Goal: Check status: Check status

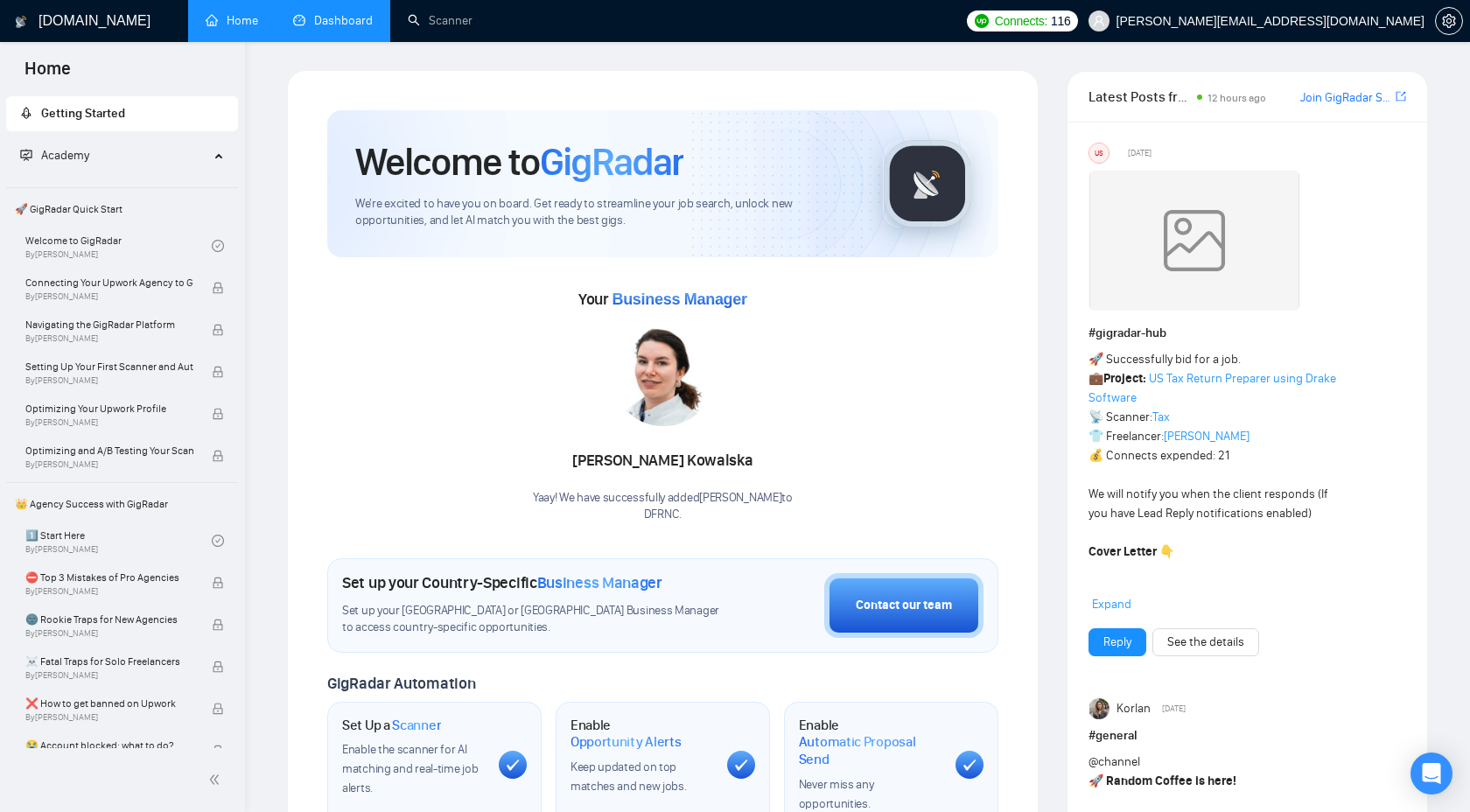
click at [359, 20] on link "Dashboard" at bounding box center [333, 20] width 80 height 14
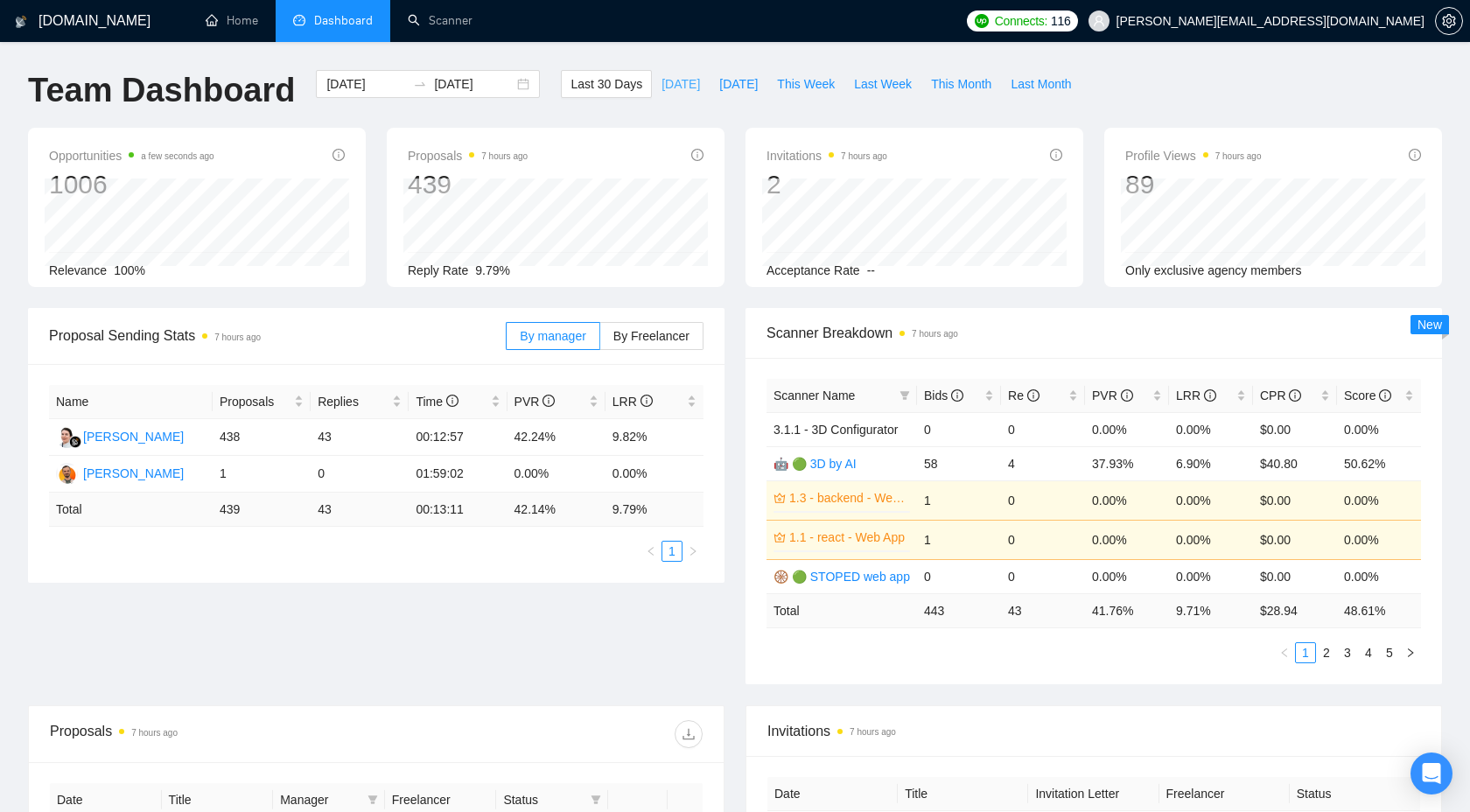
click at [688, 74] on button "[DATE]" at bounding box center [681, 84] width 58 height 28
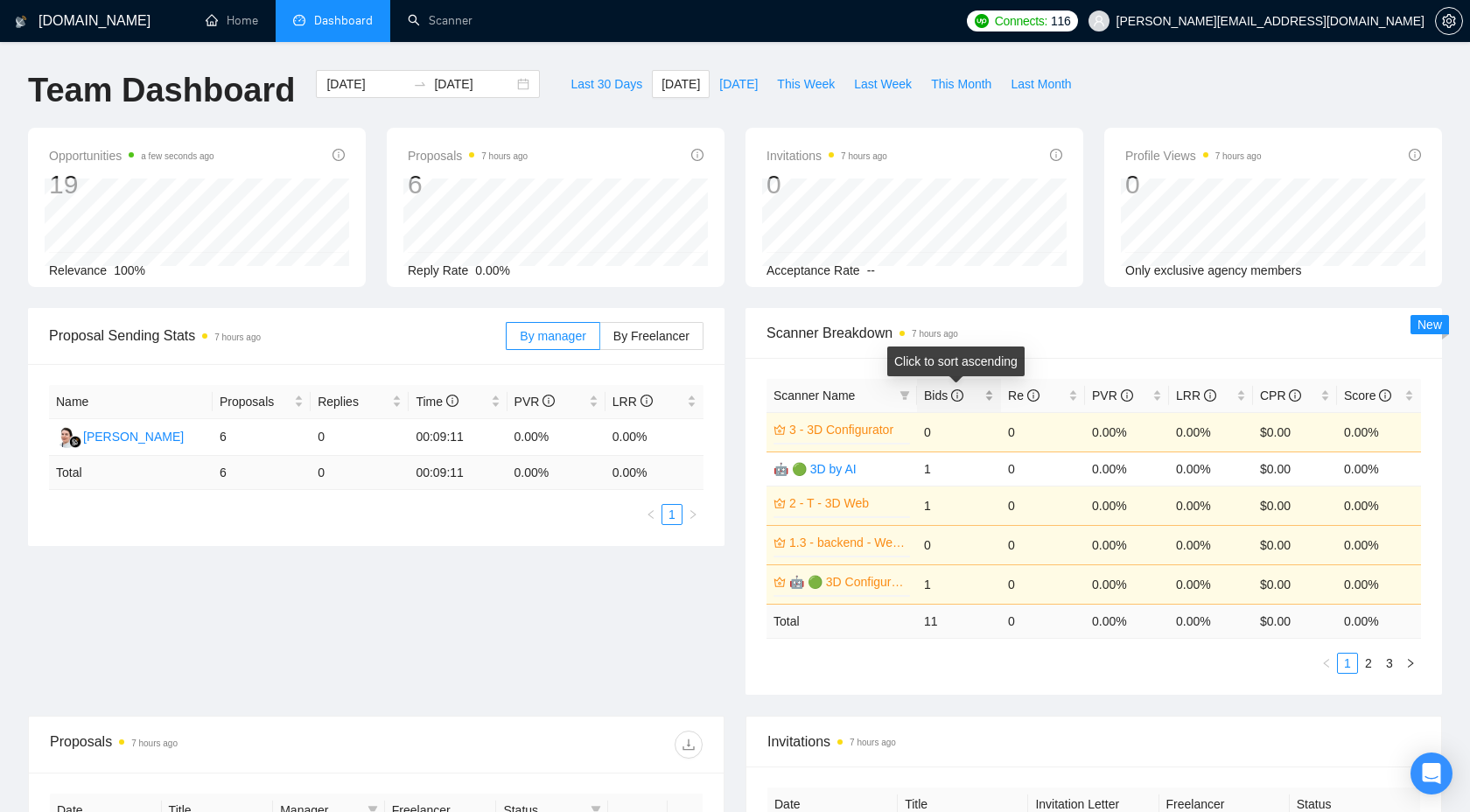
click at [973, 388] on span "Bids" at bounding box center [952, 395] width 57 height 19
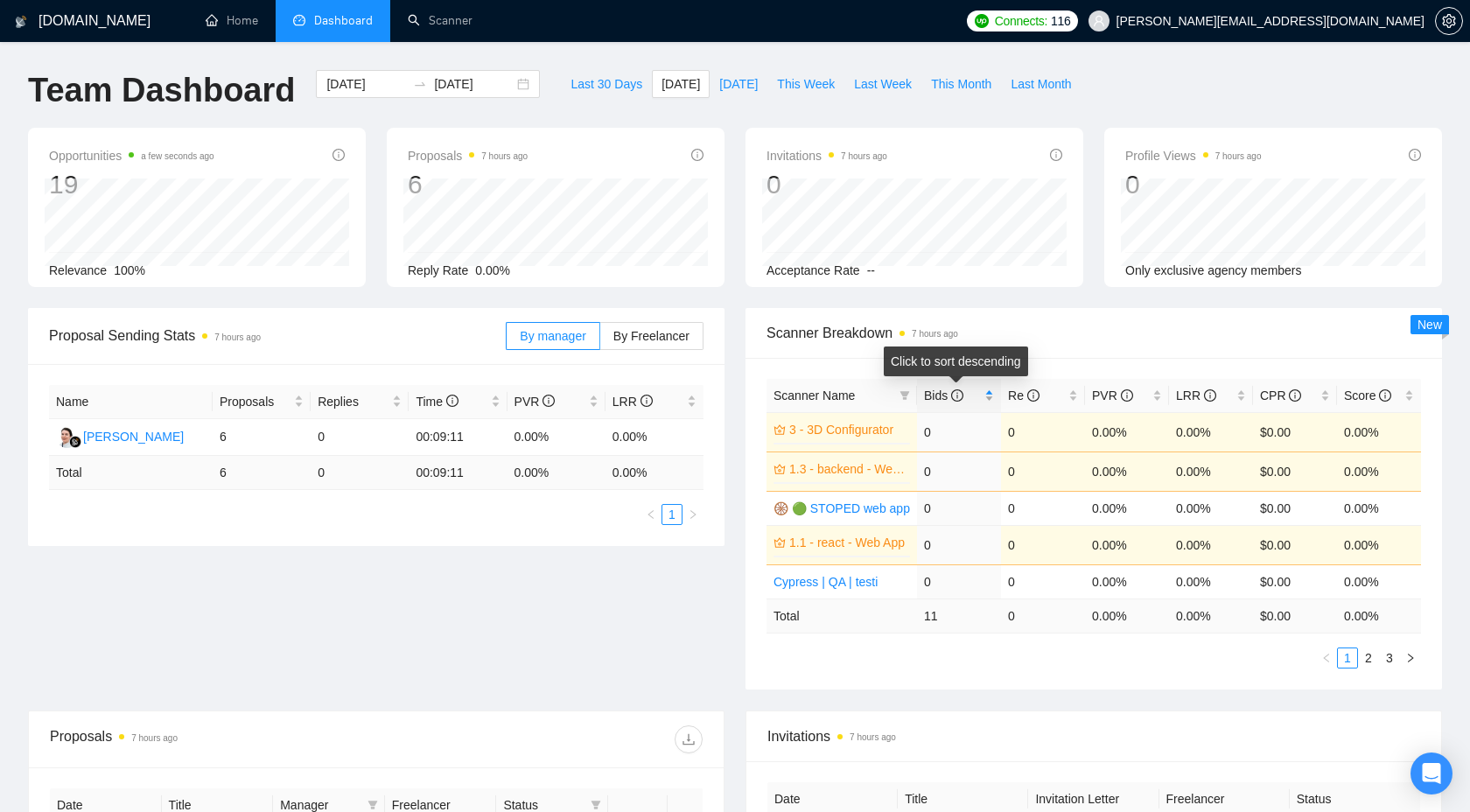
click at [973, 388] on span "Bids" at bounding box center [952, 395] width 57 height 19
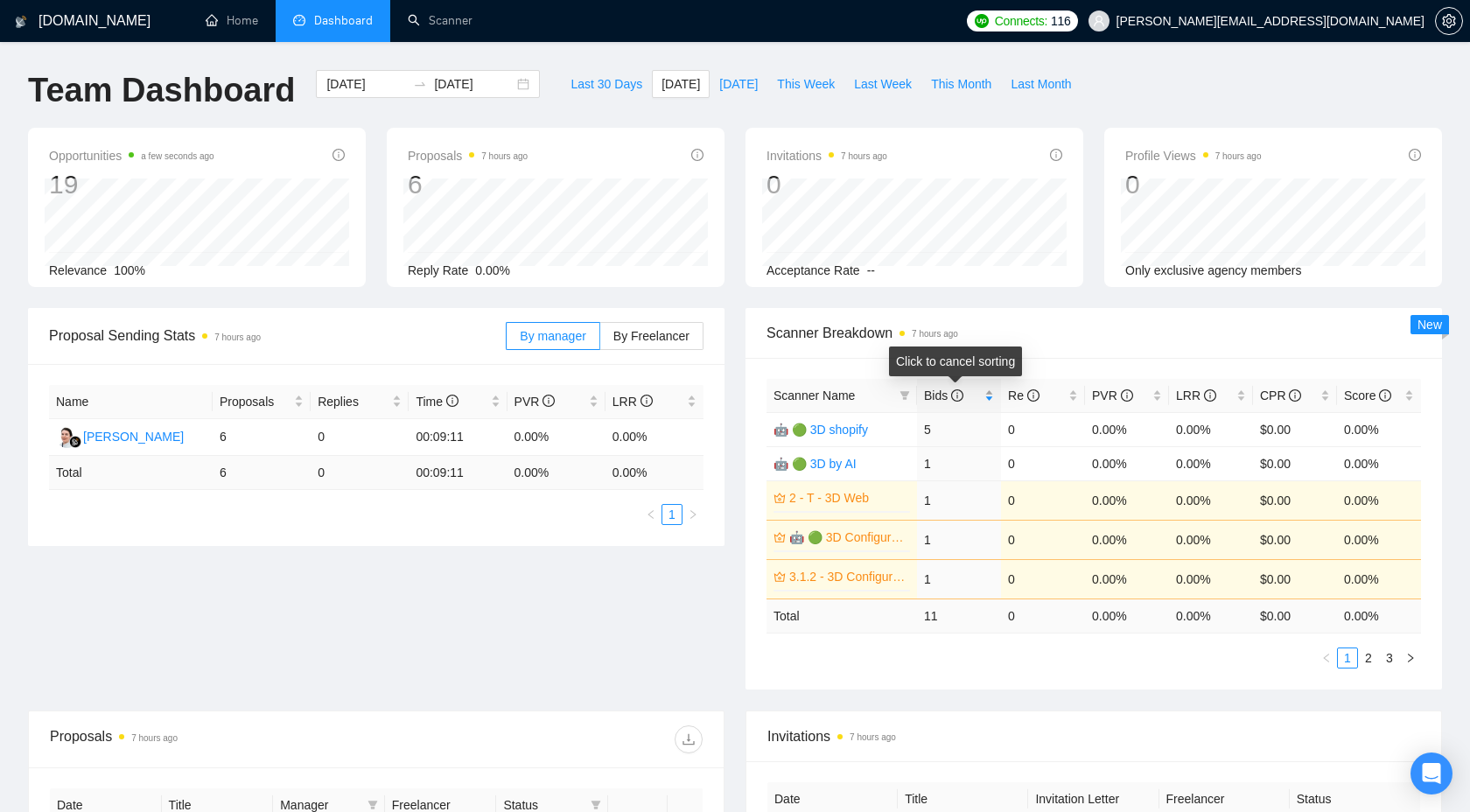
click at [974, 399] on span "Bids" at bounding box center [952, 395] width 57 height 19
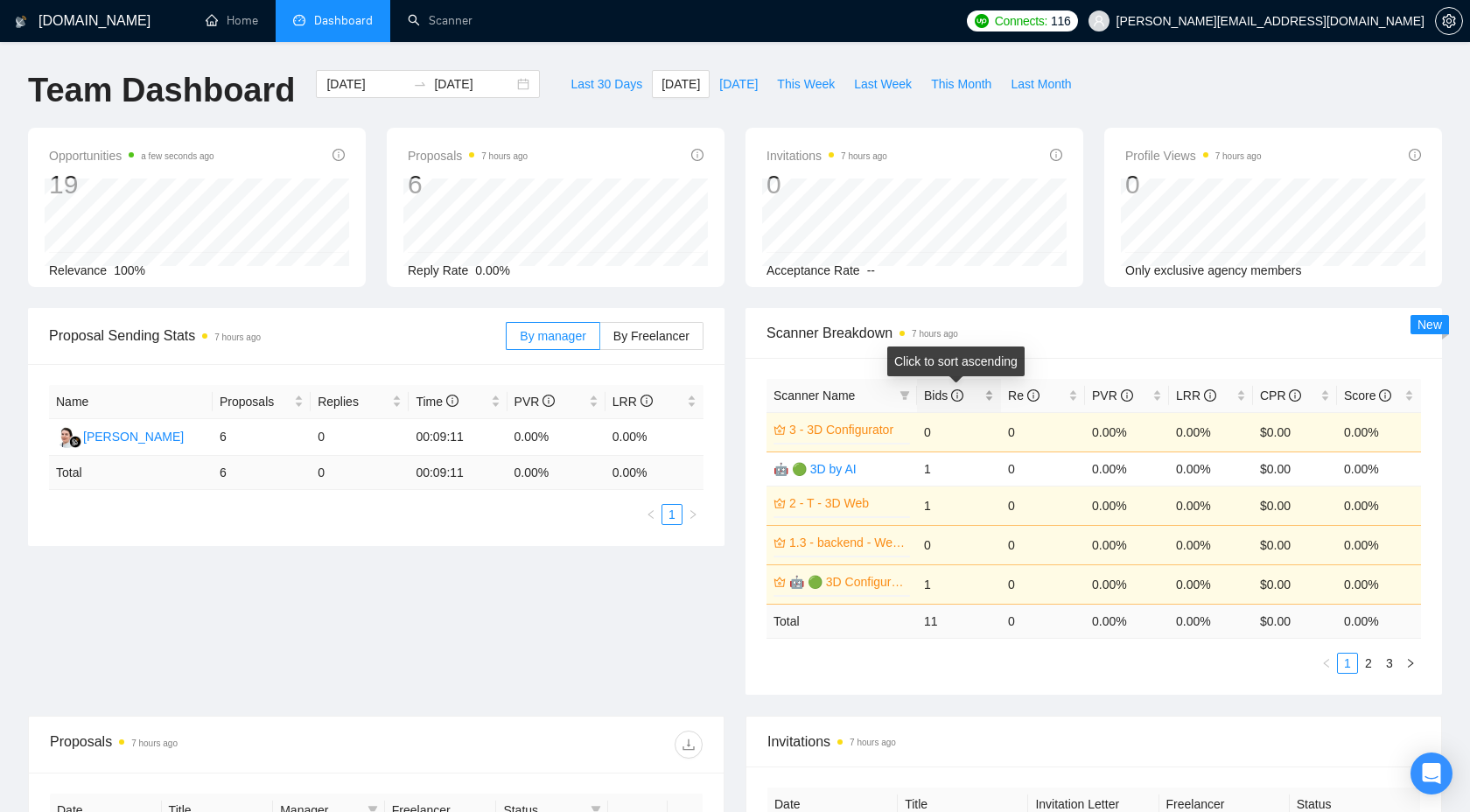
click at [974, 399] on span "Bids" at bounding box center [952, 395] width 57 height 19
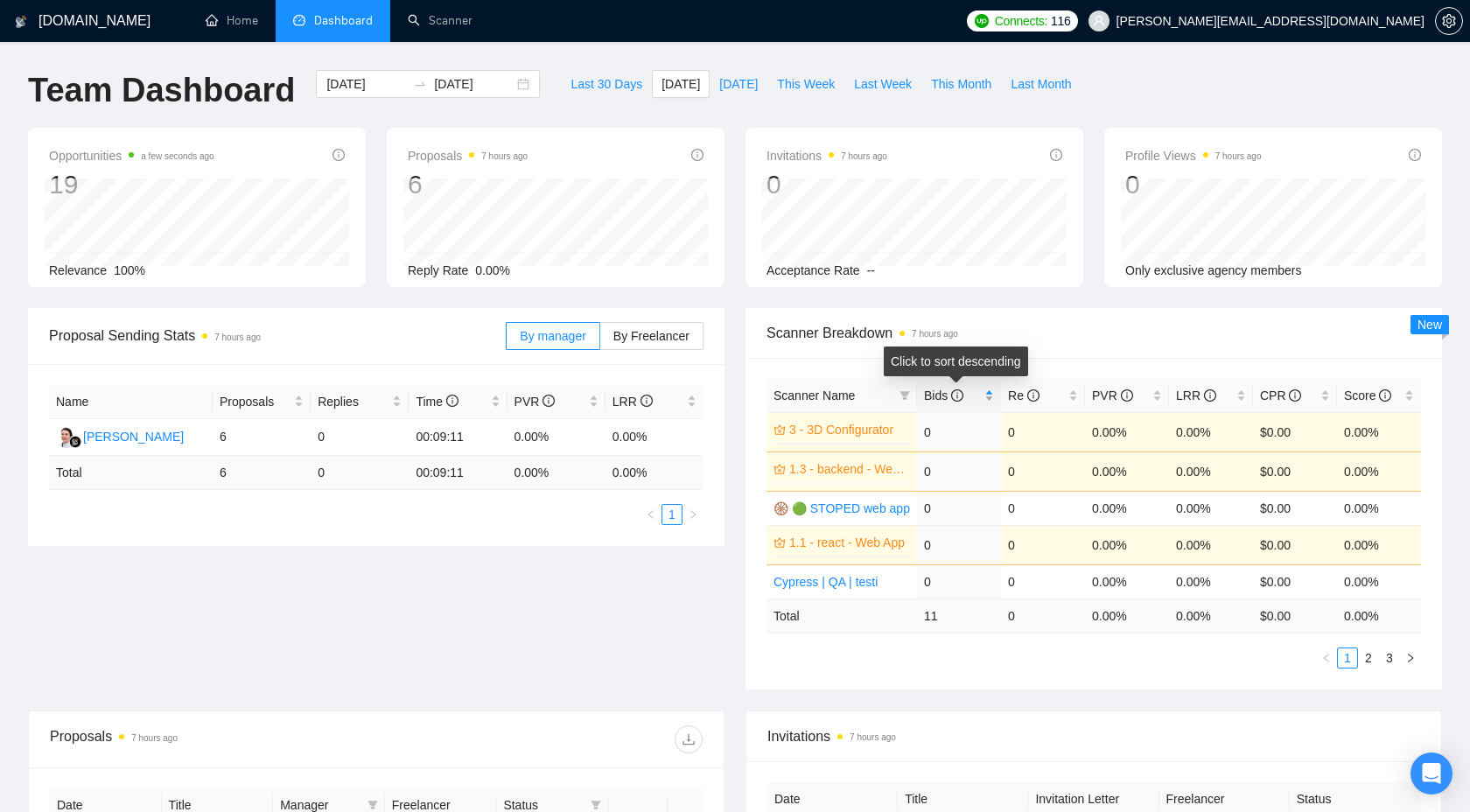
click at [974, 399] on span "Bids" at bounding box center [952, 395] width 57 height 19
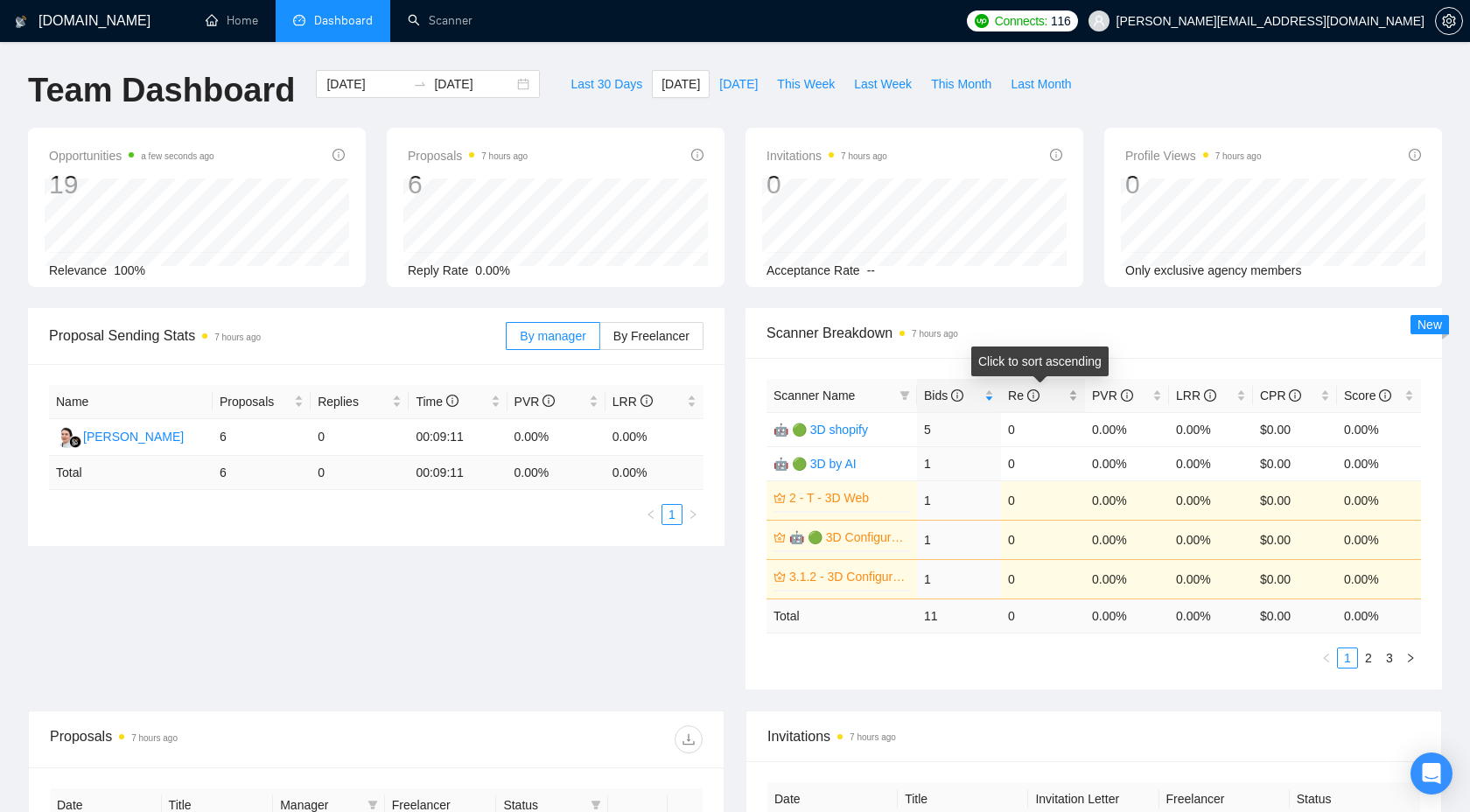
click at [1057, 402] on span "Re" at bounding box center [1035, 395] width 57 height 19
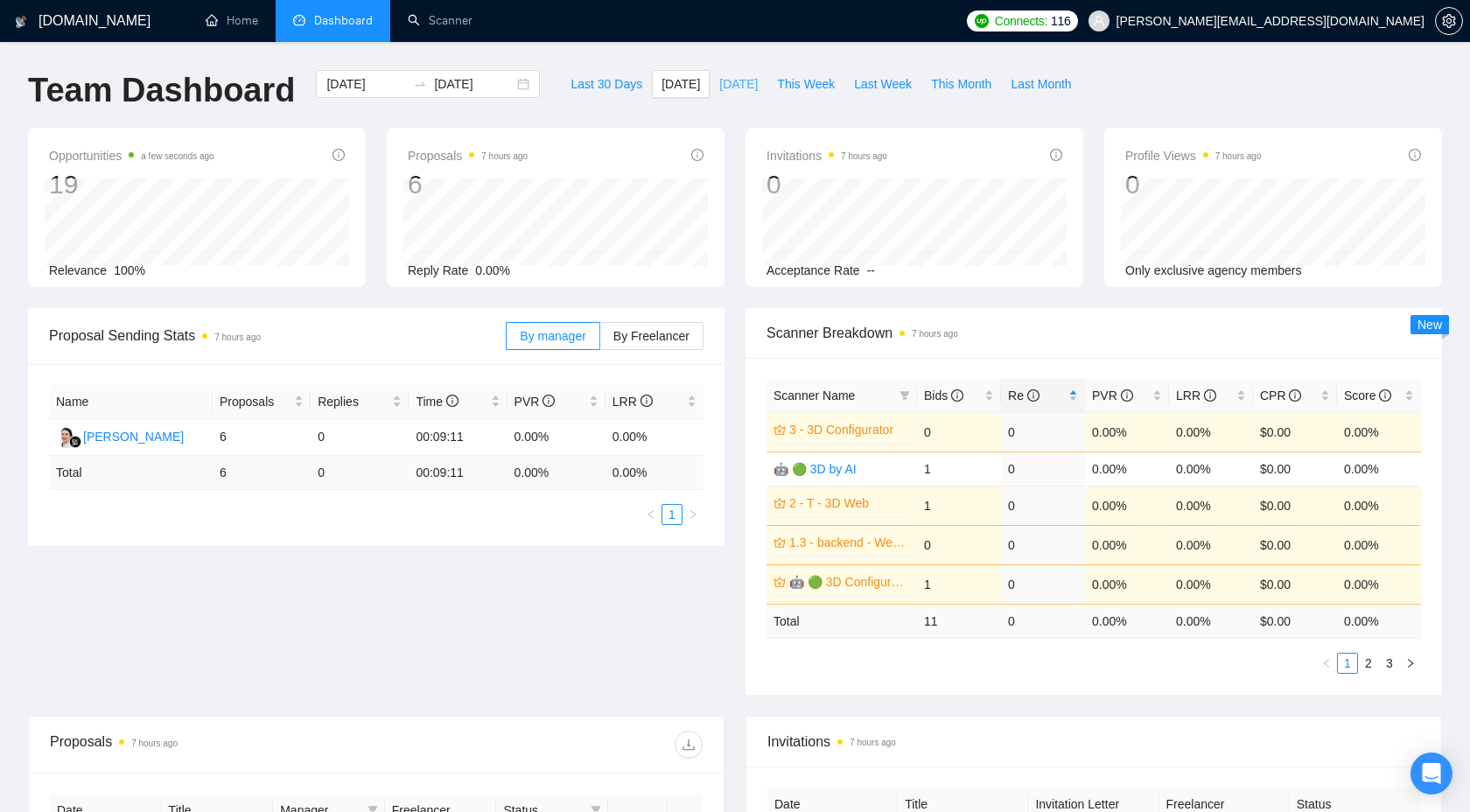
click at [716, 93] on button "[DATE]" at bounding box center [738, 84] width 58 height 28
type input "[DATE]"
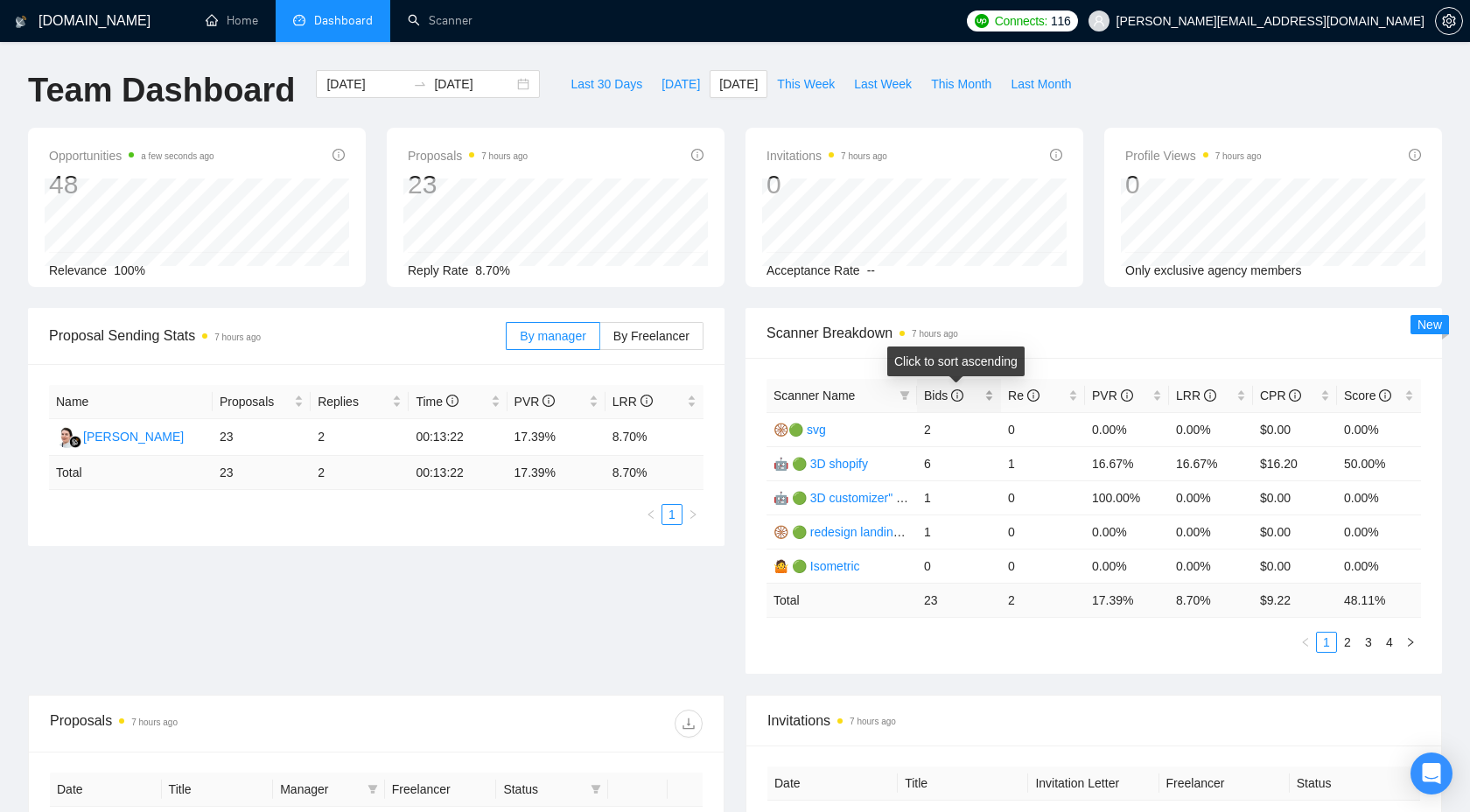
click at [974, 398] on span "Bids" at bounding box center [952, 395] width 57 height 19
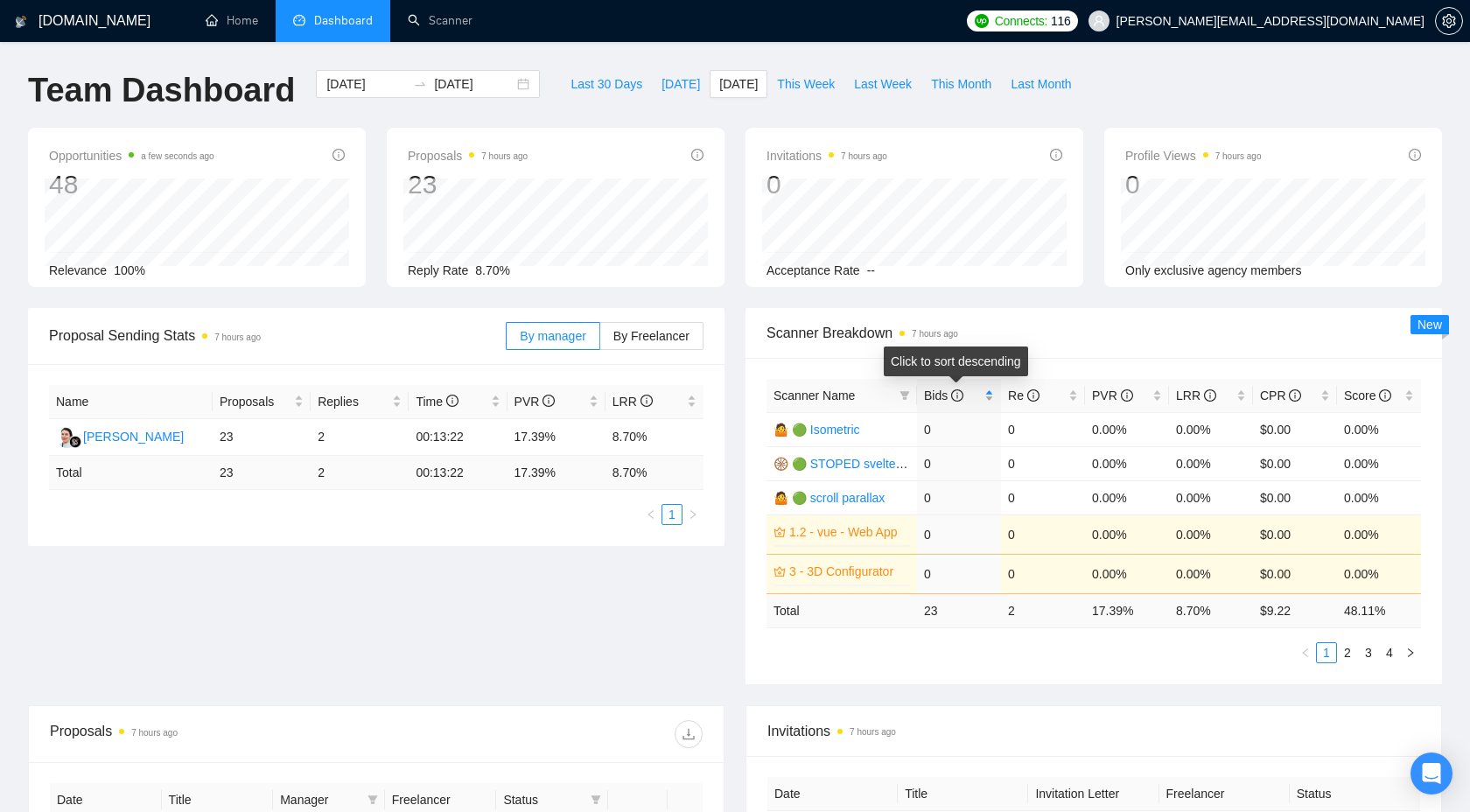
click at [973, 397] on span "Bids" at bounding box center [952, 395] width 57 height 19
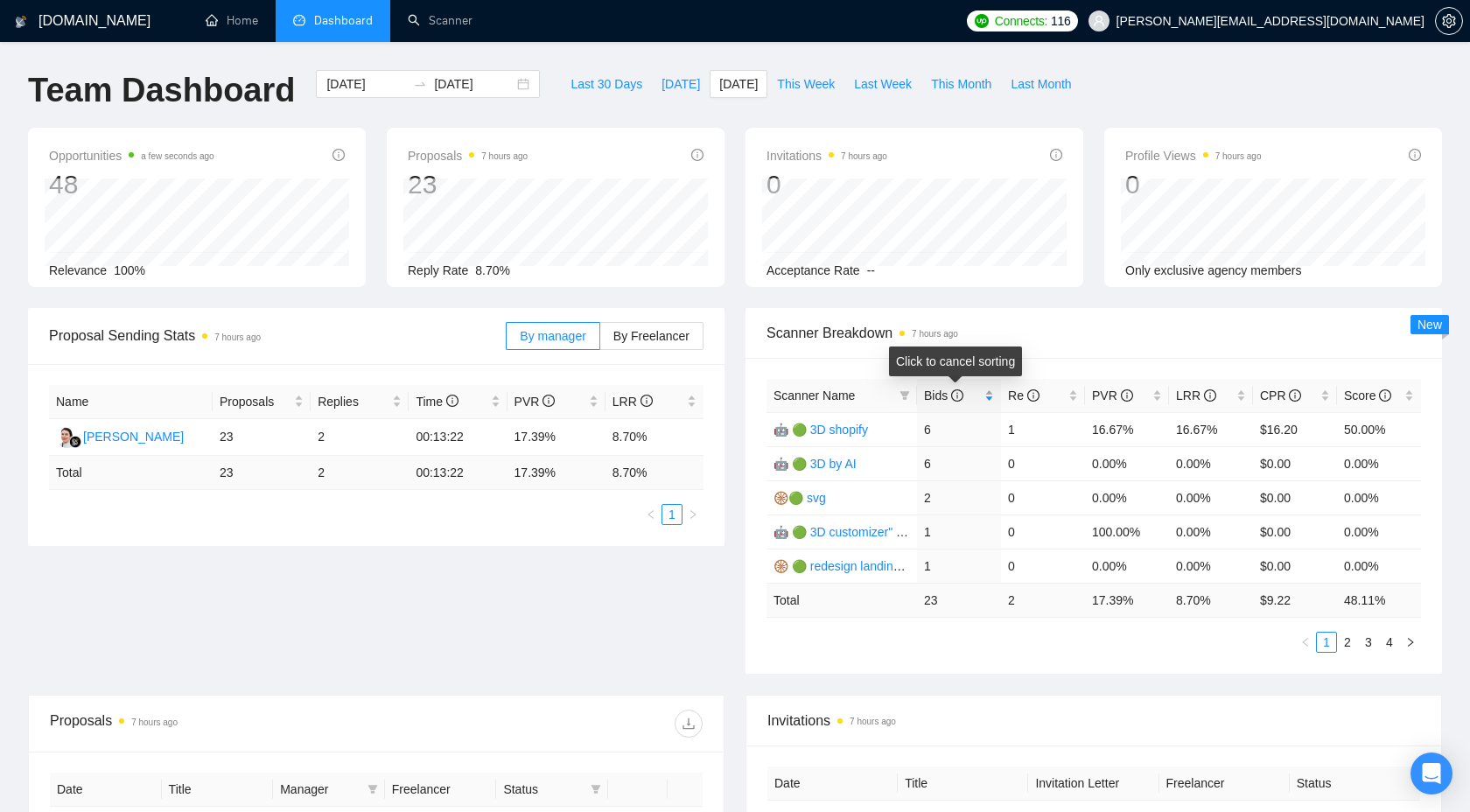
click at [973, 397] on span "Bids" at bounding box center [952, 395] width 57 height 19
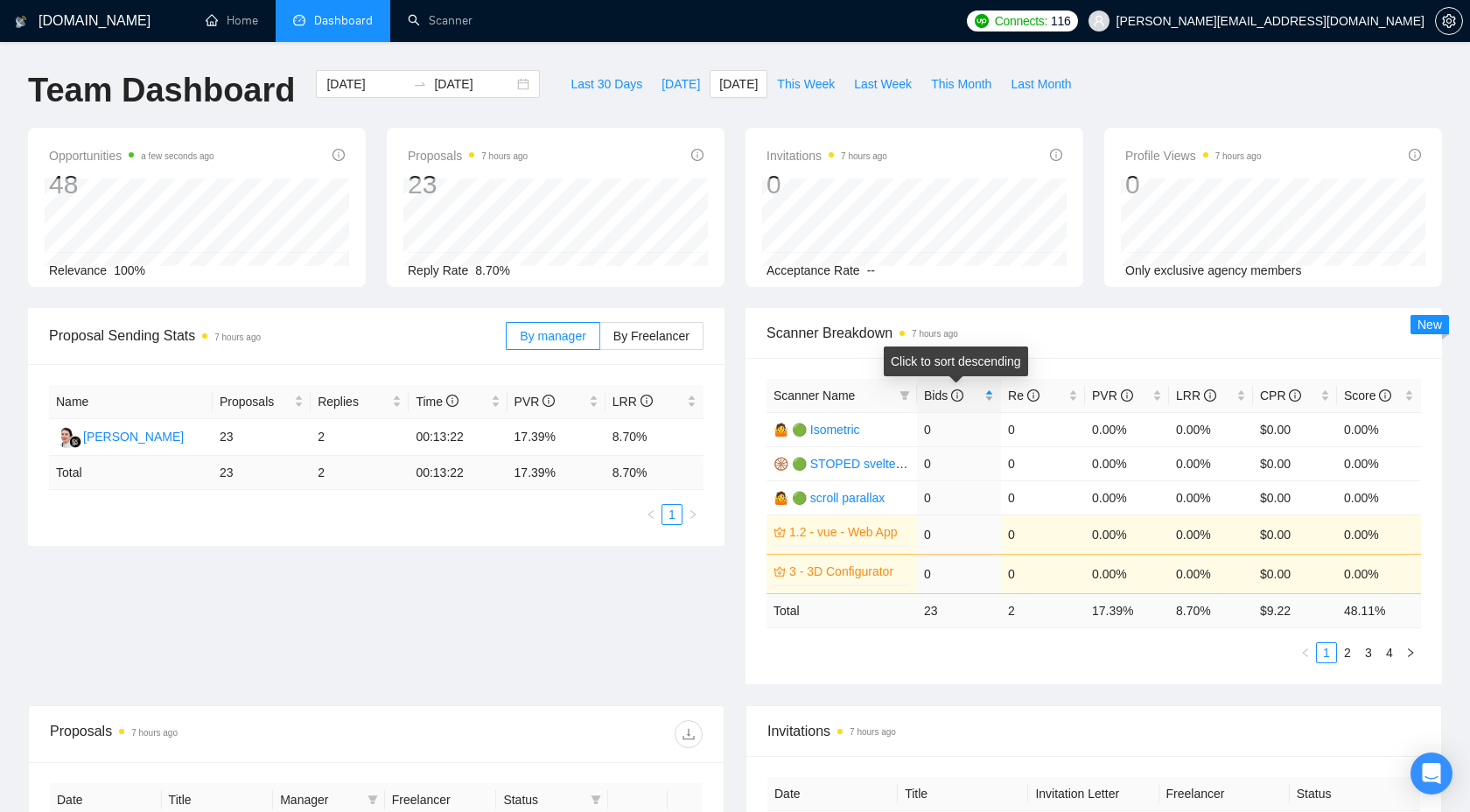
click at [973, 397] on span "Bids" at bounding box center [952, 395] width 57 height 19
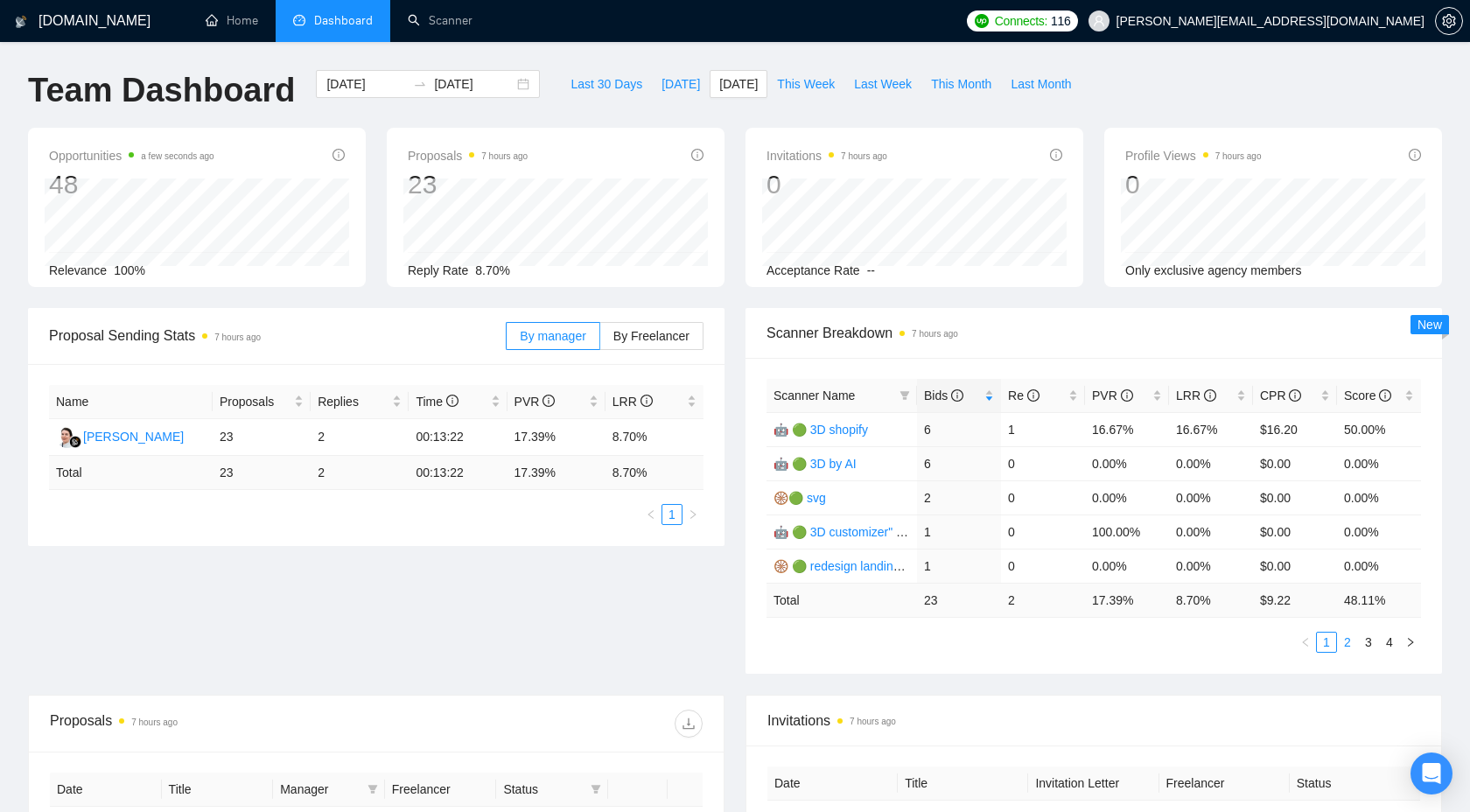
click at [1348, 647] on link "2" at bounding box center [1347, 642] width 19 height 19
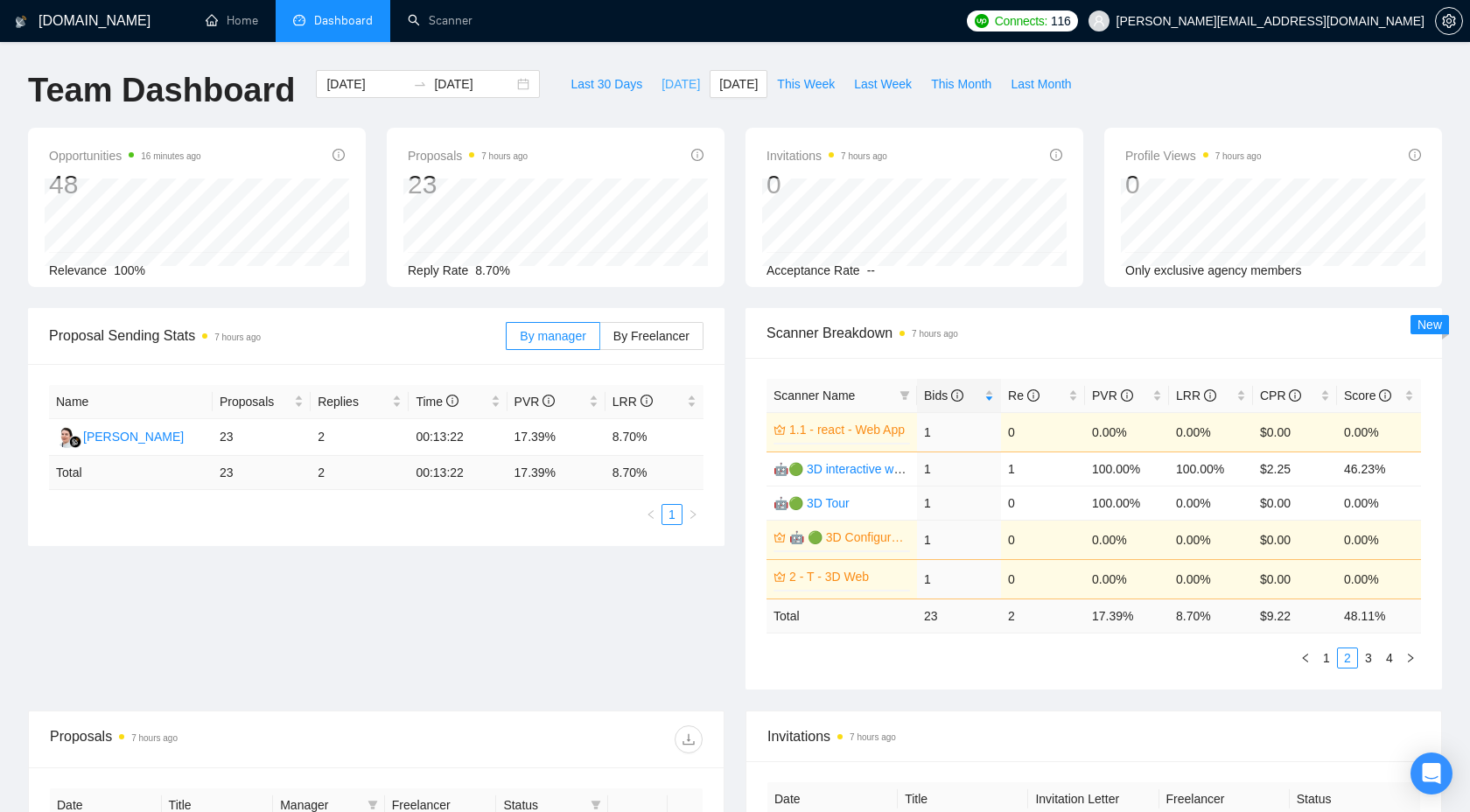
click at [681, 74] on span "[DATE]" at bounding box center [681, 84] width 38 height 19
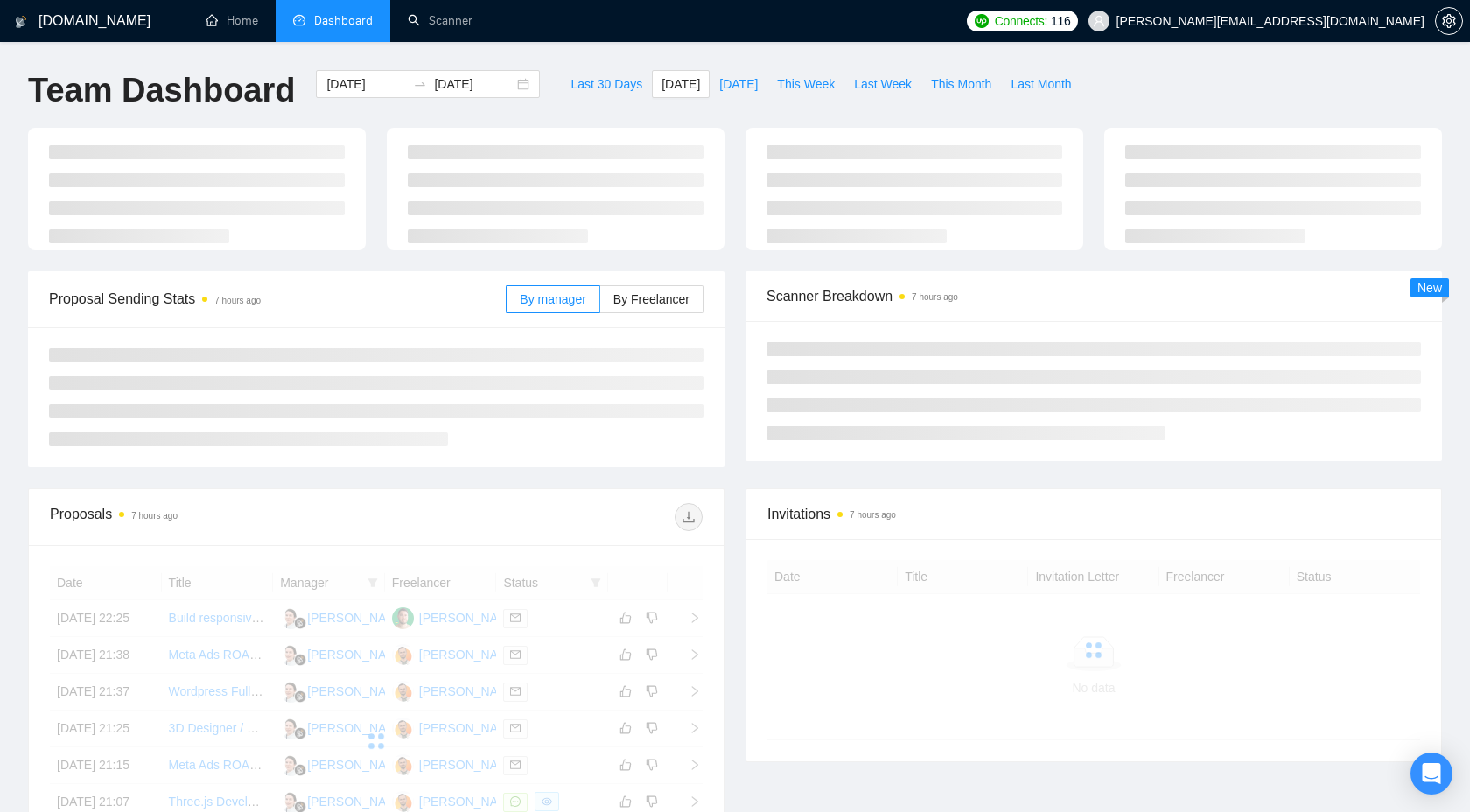
type input "[DATE]"
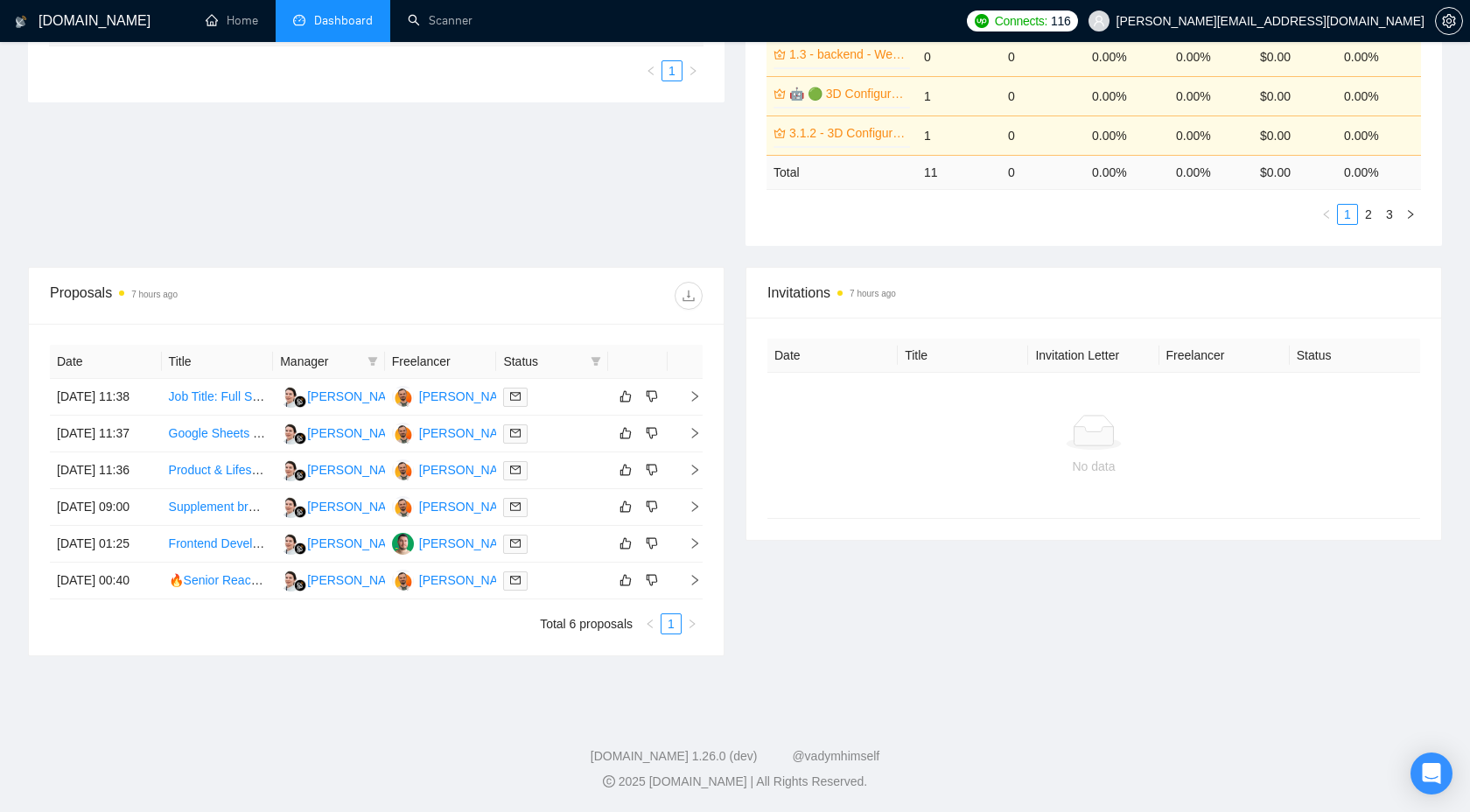
scroll to position [481, 0]
